Goal: Task Accomplishment & Management: Use online tool/utility

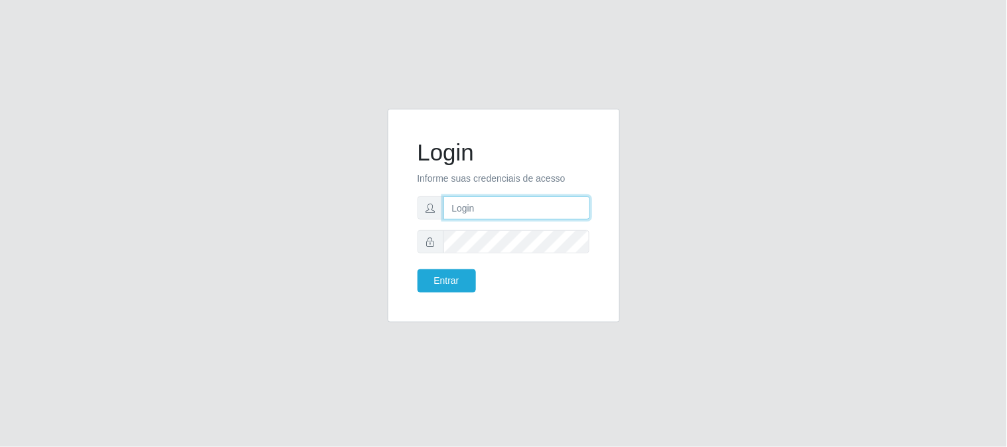
click at [506, 203] on input "text" at bounding box center [516, 207] width 147 height 23
type input "[EMAIL_ADDRESS][DOMAIN_NAME]"
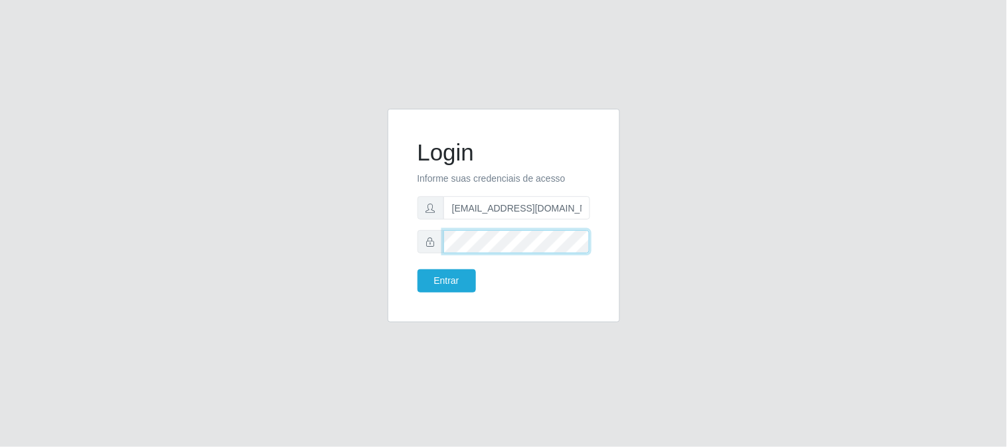
click at [417, 269] on button "Entrar" at bounding box center [446, 280] width 58 height 23
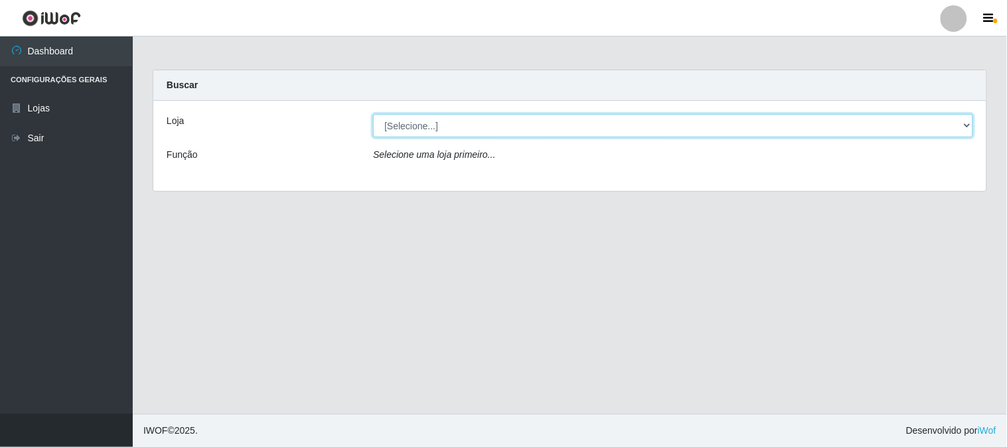
click at [966, 127] on select "[Selecione...] Queiroz Atacadão - [GEOGRAPHIC_DATA]" at bounding box center [673, 125] width 600 height 23
select select "464"
click at [373, 114] on select "[Selecione...] Queiroz Atacadão - [GEOGRAPHIC_DATA]" at bounding box center [673, 125] width 600 height 23
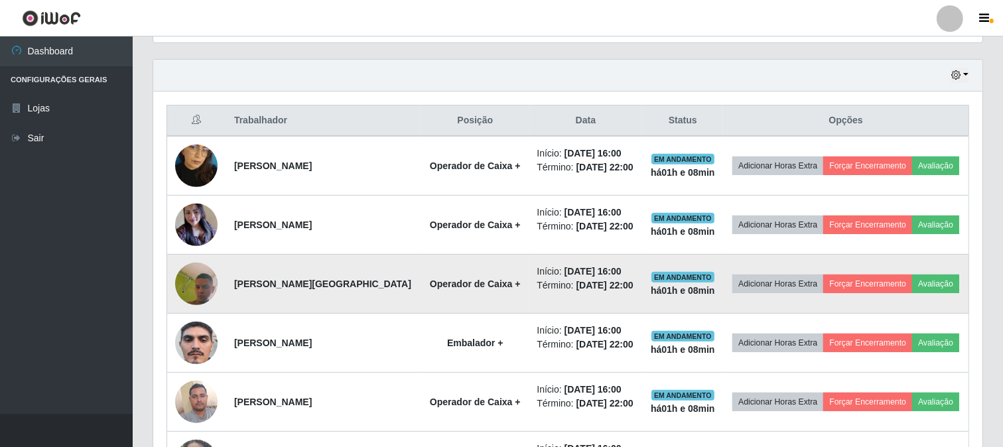
scroll to position [165, 0]
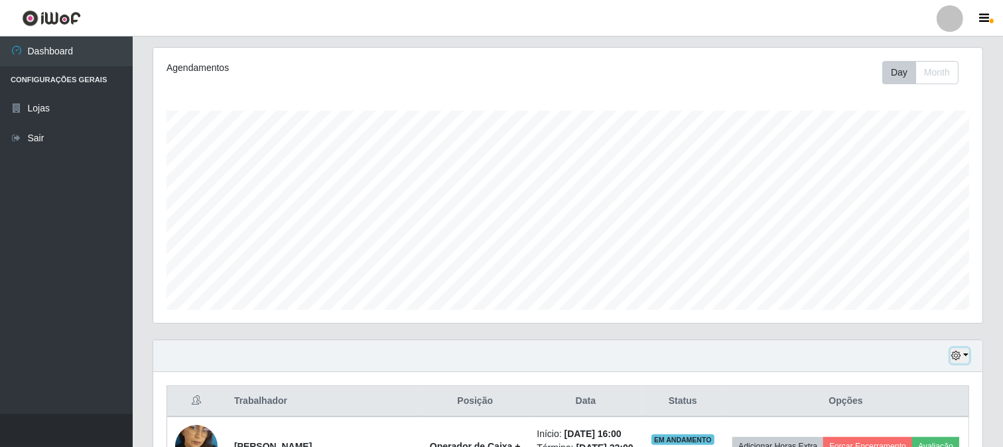
click at [965, 356] on button "button" at bounding box center [960, 355] width 19 height 15
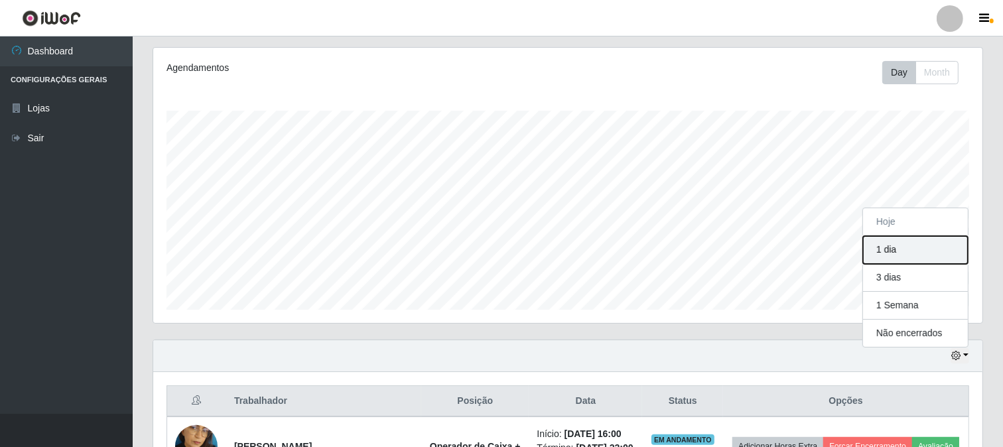
click at [913, 246] on button "1 dia" at bounding box center [915, 250] width 105 height 28
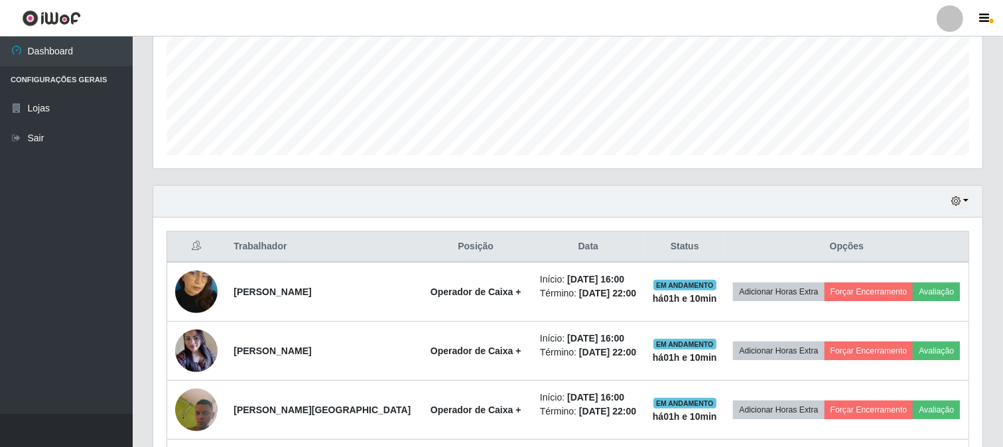
scroll to position [311, 0]
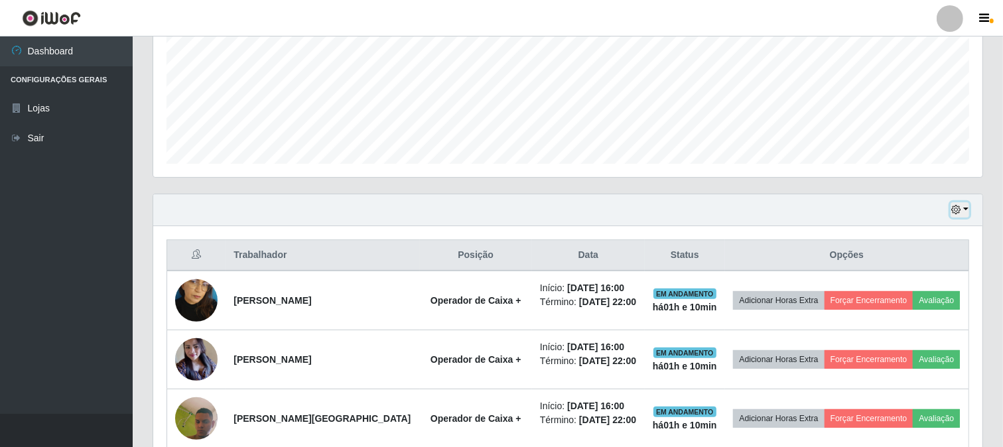
click at [965, 207] on button "button" at bounding box center [960, 209] width 19 height 15
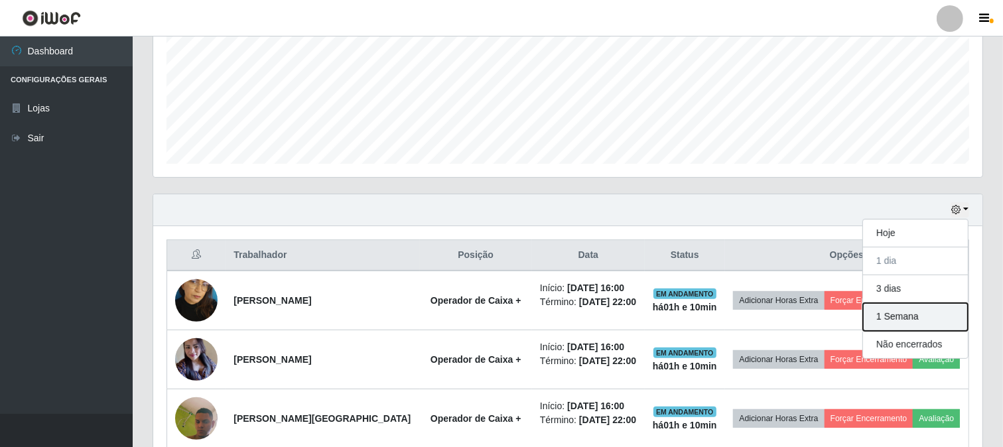
click at [904, 313] on button "1 Semana" at bounding box center [915, 317] width 105 height 28
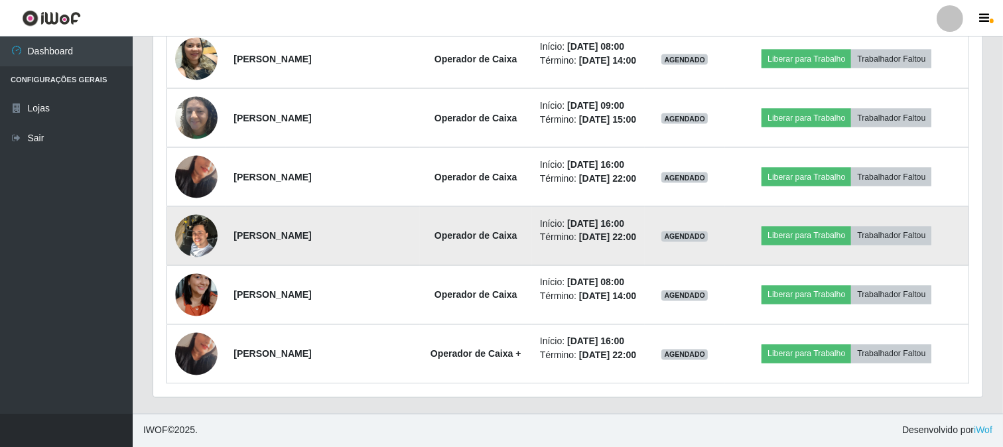
scroll to position [2265, 0]
click at [417, 251] on td "[PERSON_NAME]" at bounding box center [323, 236] width 194 height 59
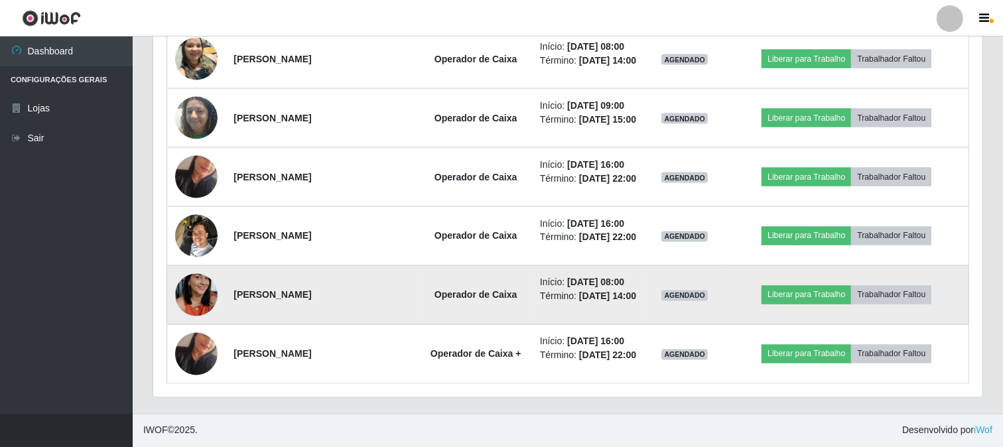
scroll to position [2339, 0]
